Goal: Check status: Check status

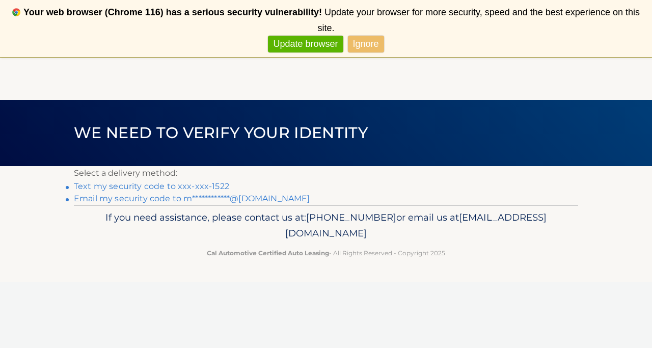
click at [176, 183] on link "Text my security code to xxx-xxx-1522" at bounding box center [151, 186] width 155 height 10
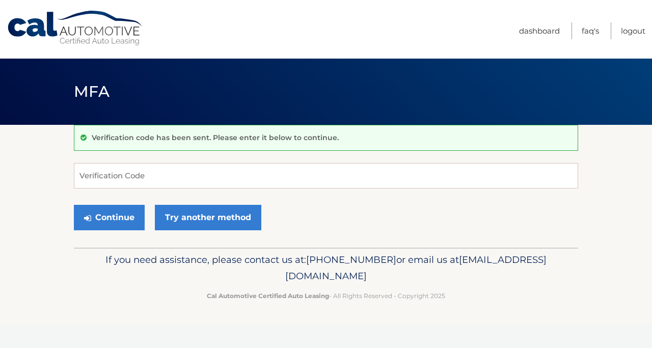
click at [148, 174] on input "Verification Code" at bounding box center [326, 175] width 504 height 25
type input "437293"
click at [74, 205] on button "Continue" at bounding box center [109, 217] width 71 height 25
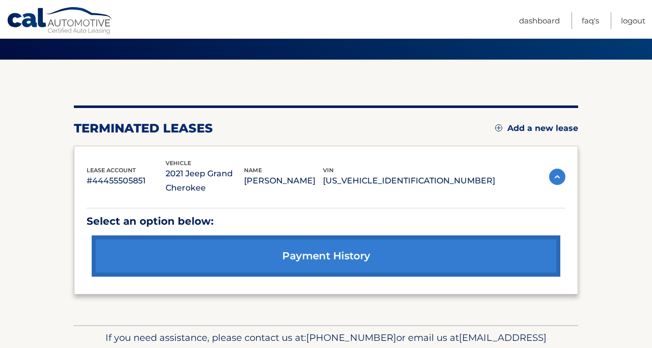
scroll to position [119, 0]
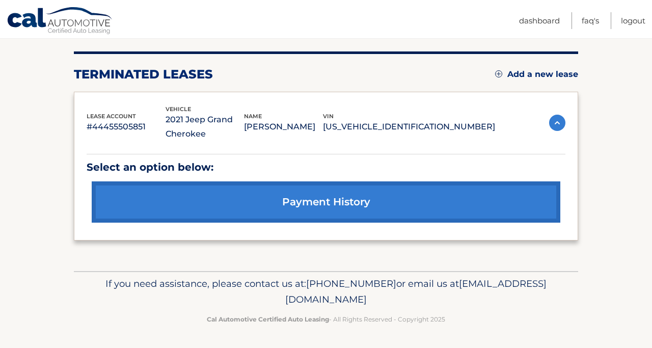
click at [132, 197] on link "payment history" at bounding box center [326, 201] width 468 height 41
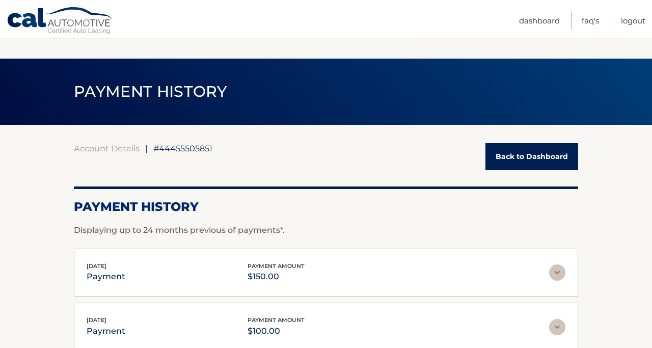
scroll to position [147, 0]
